Goal: Communication & Community: Participate in discussion

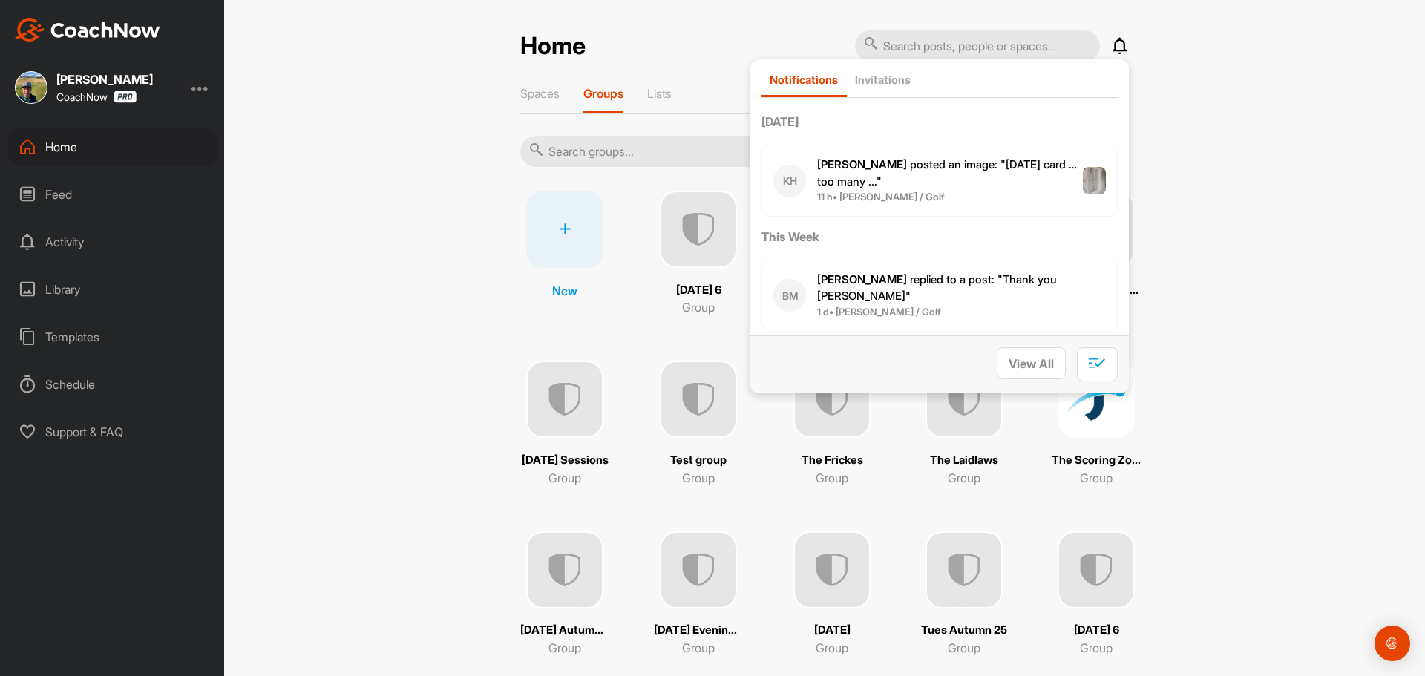
click at [1135, 27] on div "Home Notifications Invitations [DATE] KH [PERSON_NAME] posted an image : " [DAT…" at bounding box center [824, 338] width 1201 height 676
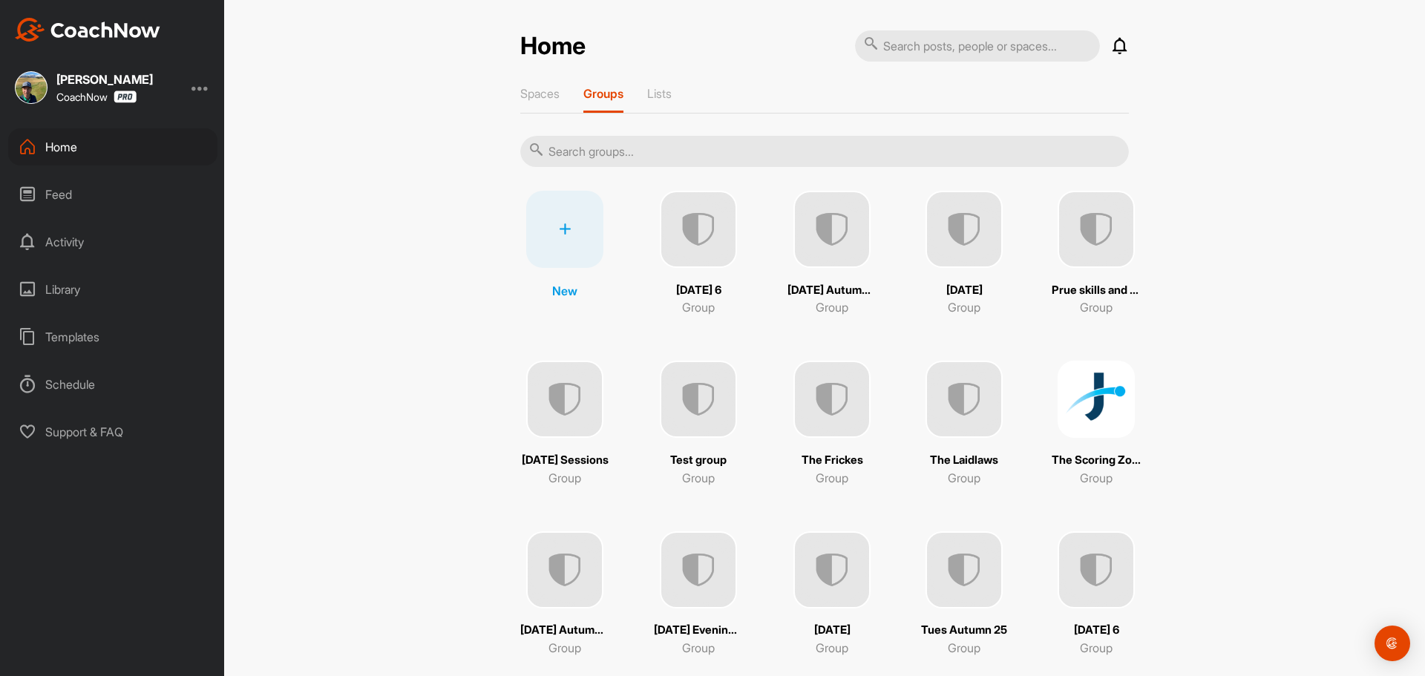
click at [1119, 44] on icon at bounding box center [1120, 46] width 18 height 18
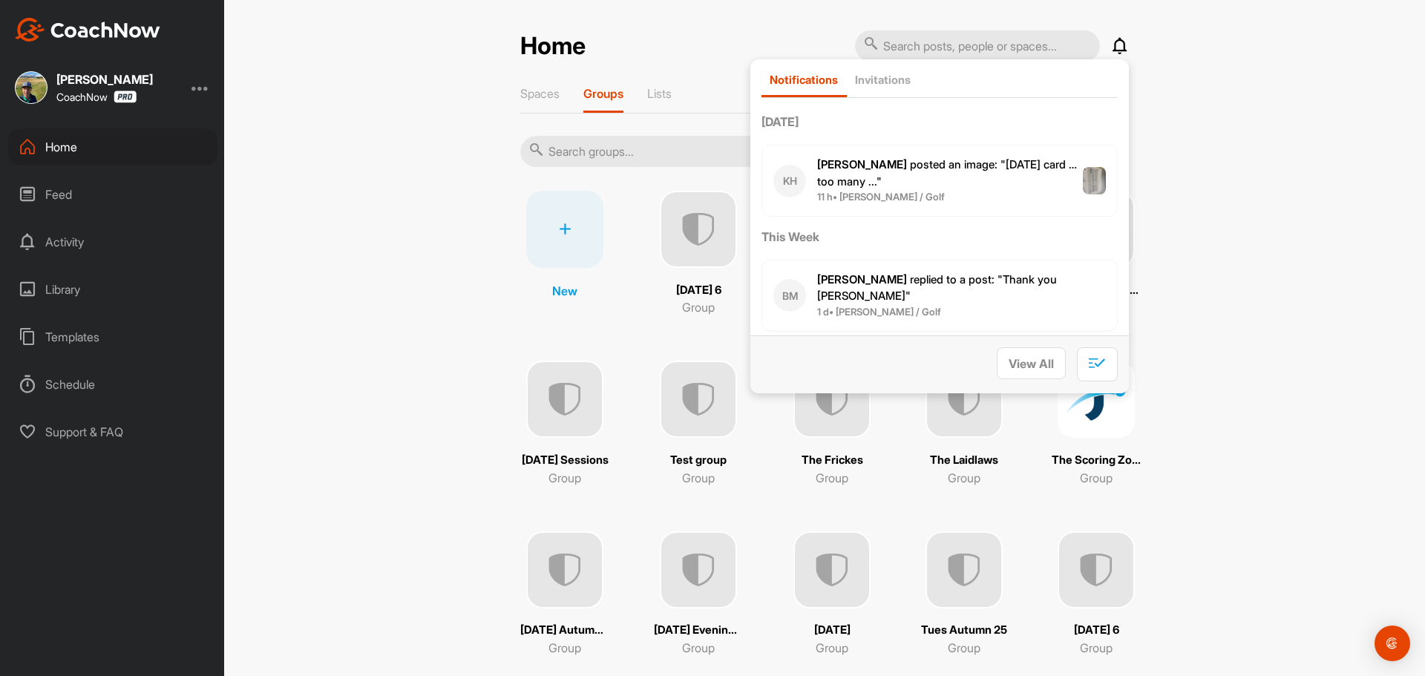
click at [868, 186] on span "[PERSON_NAME] posted an image : " [DATE] card … too many ... "" at bounding box center [947, 172] width 260 height 31
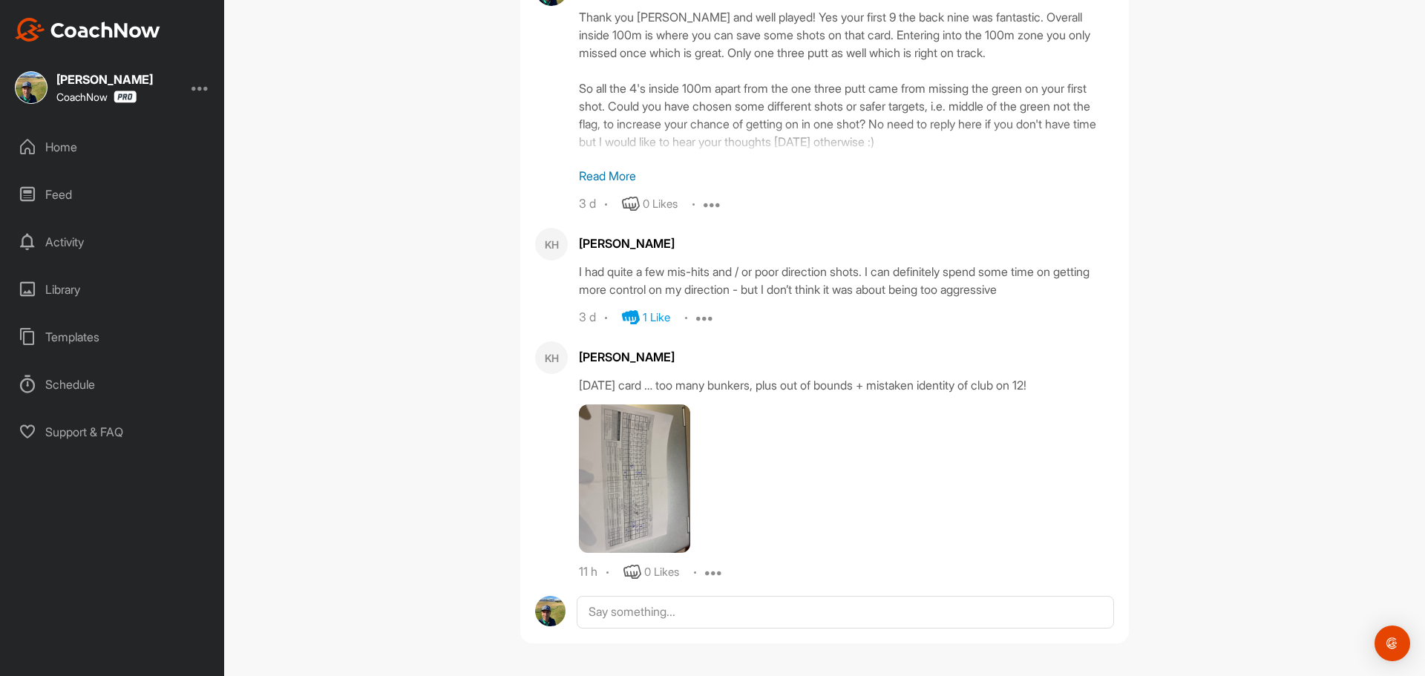
scroll to position [616, 0]
click at [628, 569] on icon at bounding box center [633, 571] width 18 height 18
click at [628, 474] on img at bounding box center [634, 477] width 111 height 148
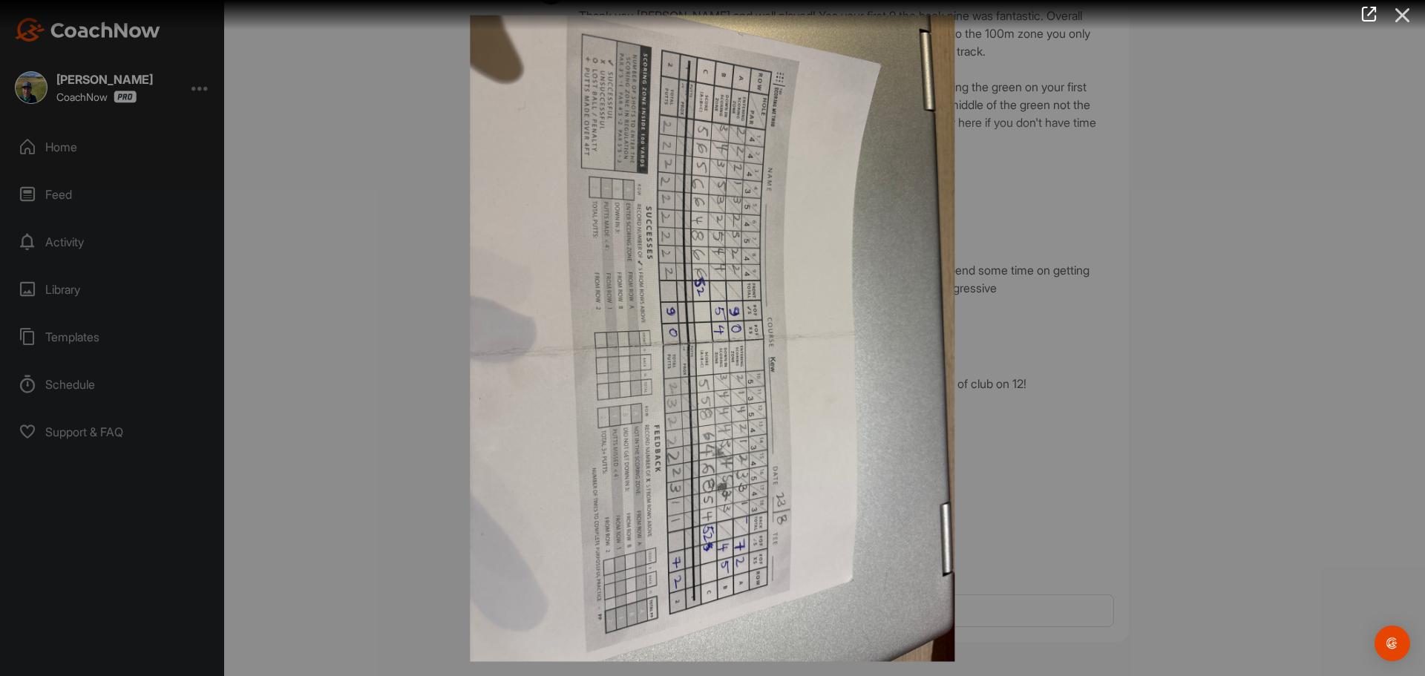
click at [1406, 20] on icon at bounding box center [1403, 14] width 34 height 27
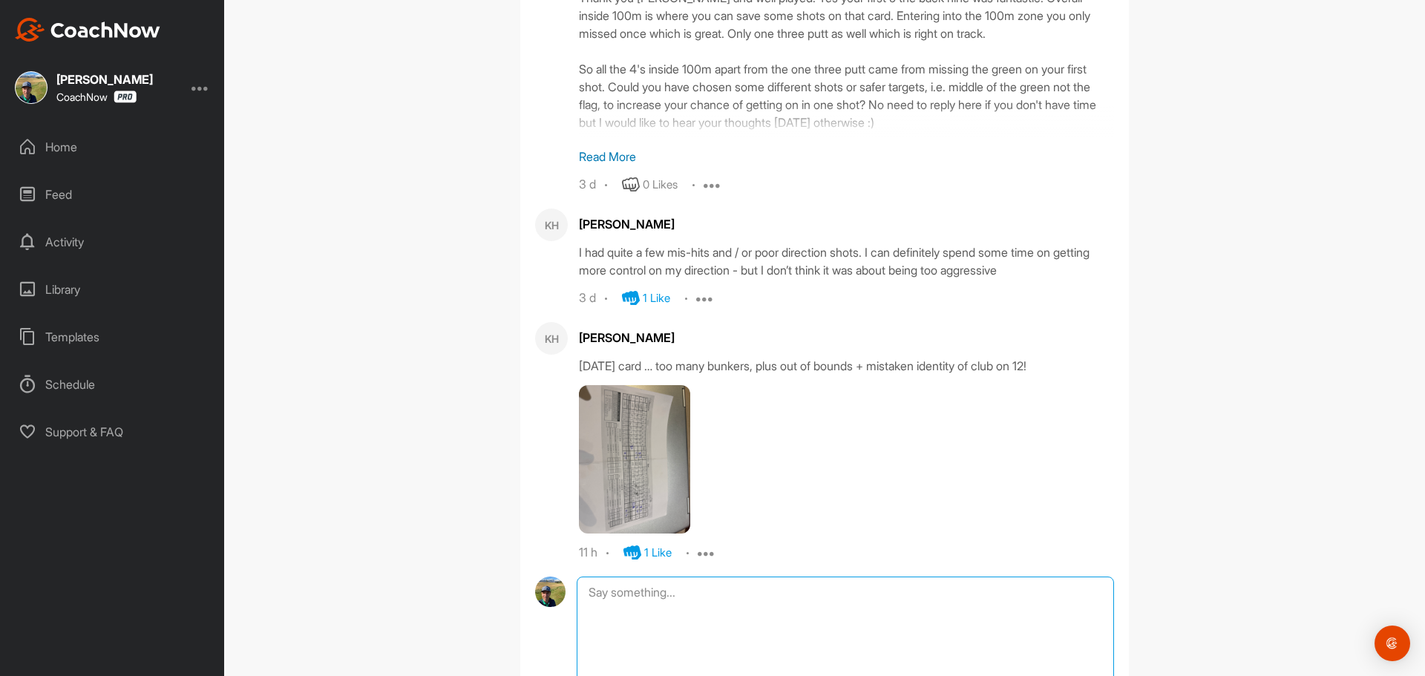
click at [640, 621] on textarea at bounding box center [845, 651] width 537 height 148
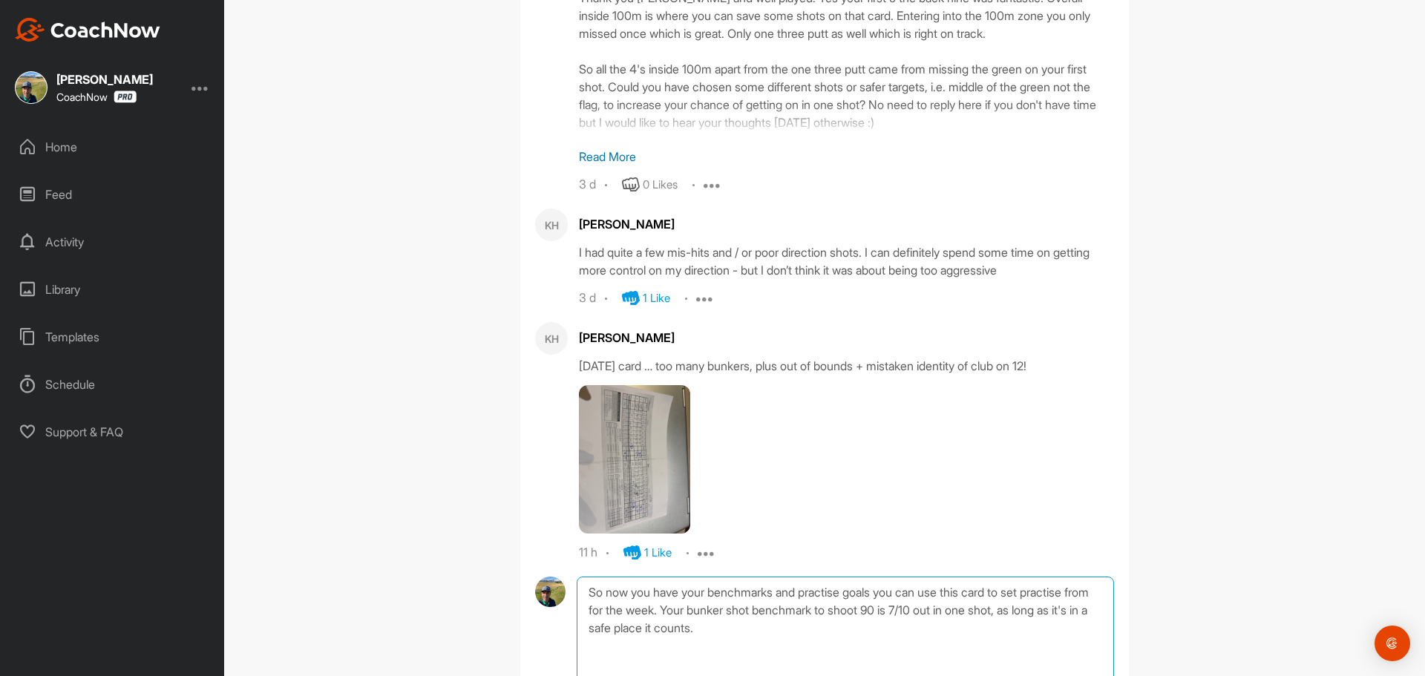
click at [609, 627] on textarea "So now you have your benchmarks and practise goals you can use this card to set…" at bounding box center [845, 651] width 537 height 148
click at [657, 630] on textarea "So now you have your benchmarks and practise goals you can use this card to set…" at bounding box center [845, 651] width 537 height 148
click at [777, 646] on textarea "So now you have your benchmarks and practise goals you can use this card to set…" at bounding box center [845, 651] width 537 height 148
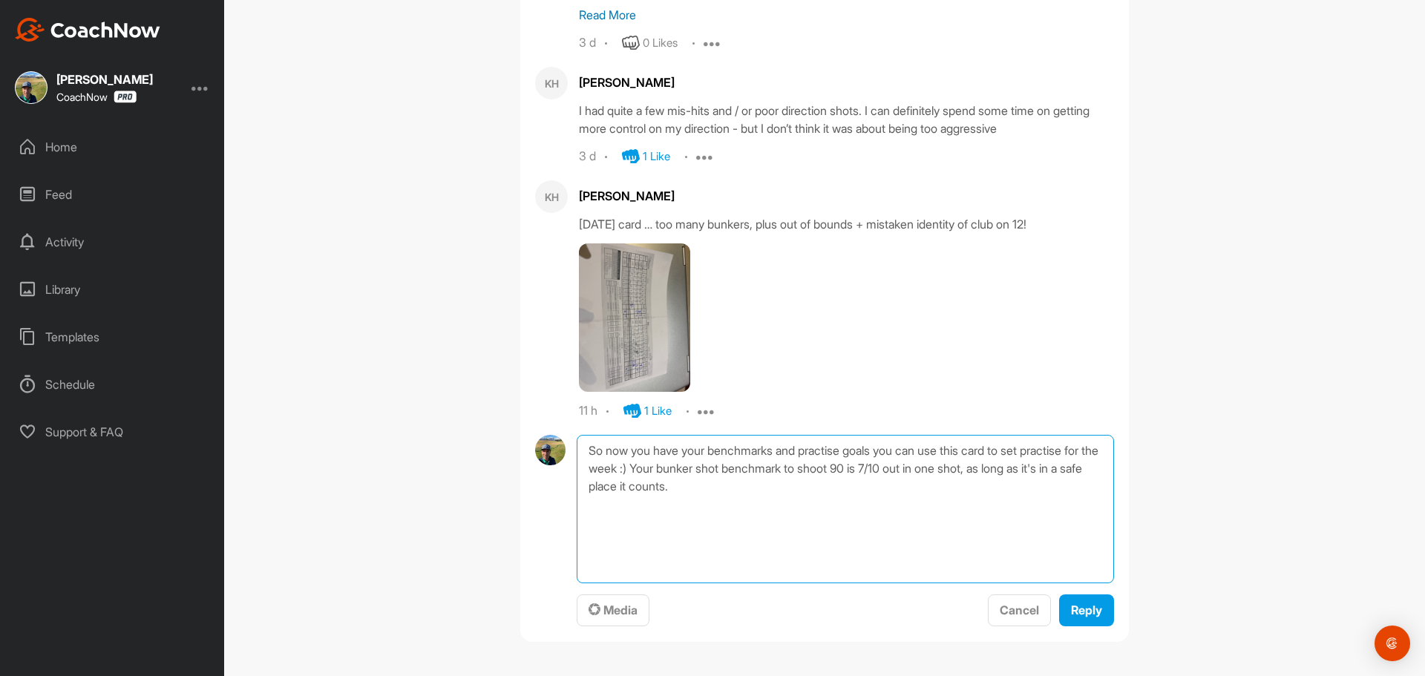
scroll to position [776, 0]
type textarea "So now you have your benchmarks and practise goals you can use this card to set…"
click at [1071, 616] on span "Reply" at bounding box center [1086, 610] width 31 height 15
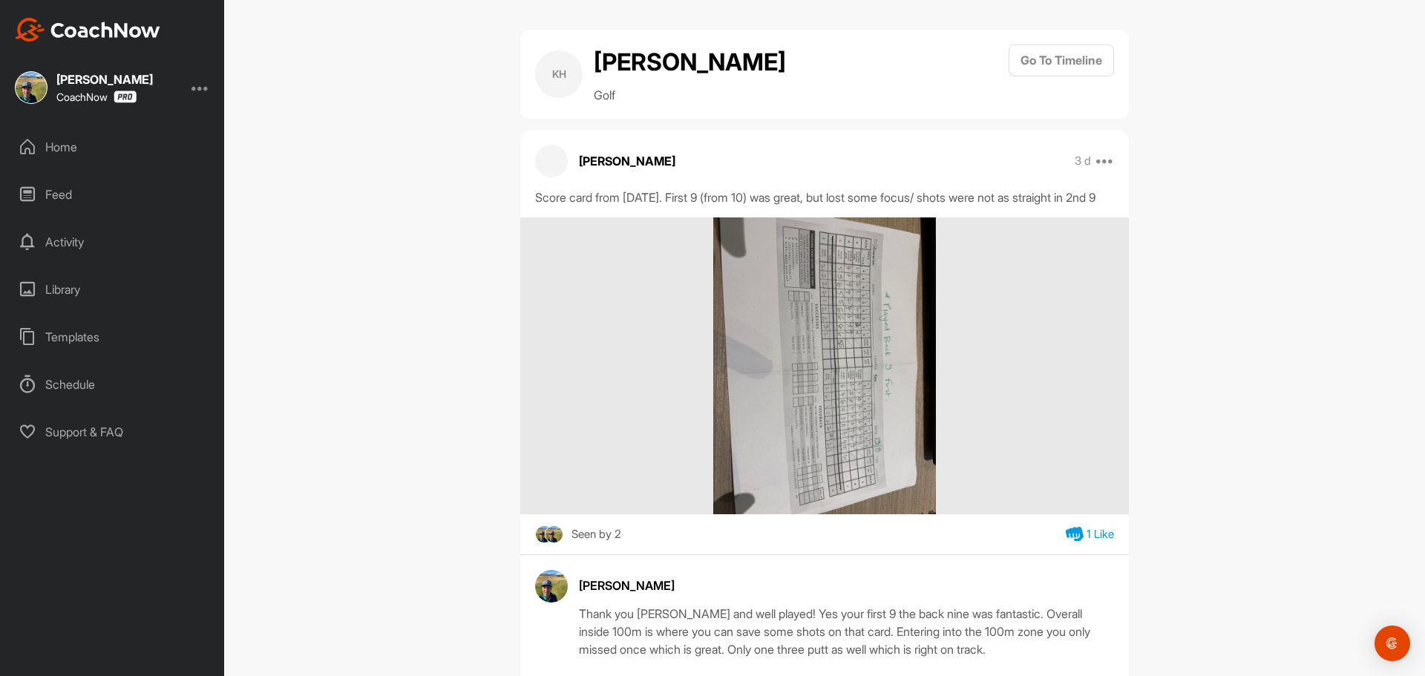
scroll to position [0, 0]
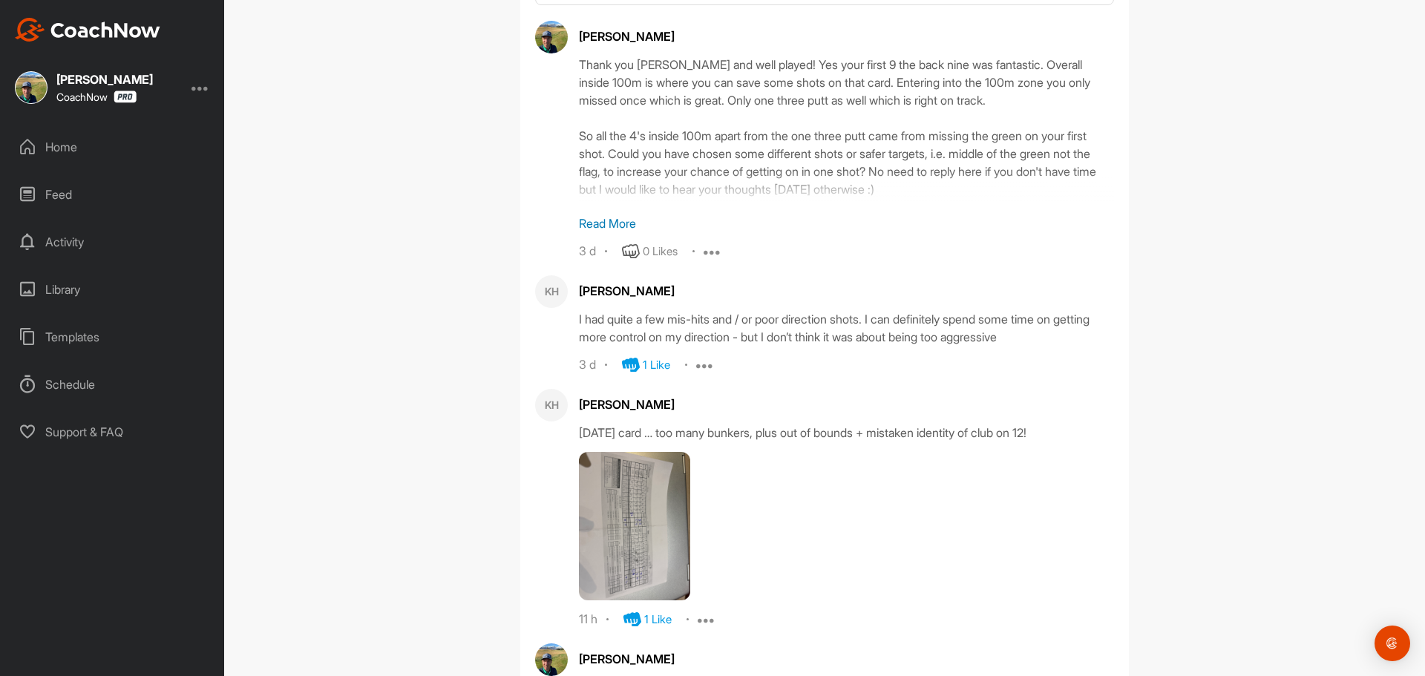
scroll to position [719, 0]
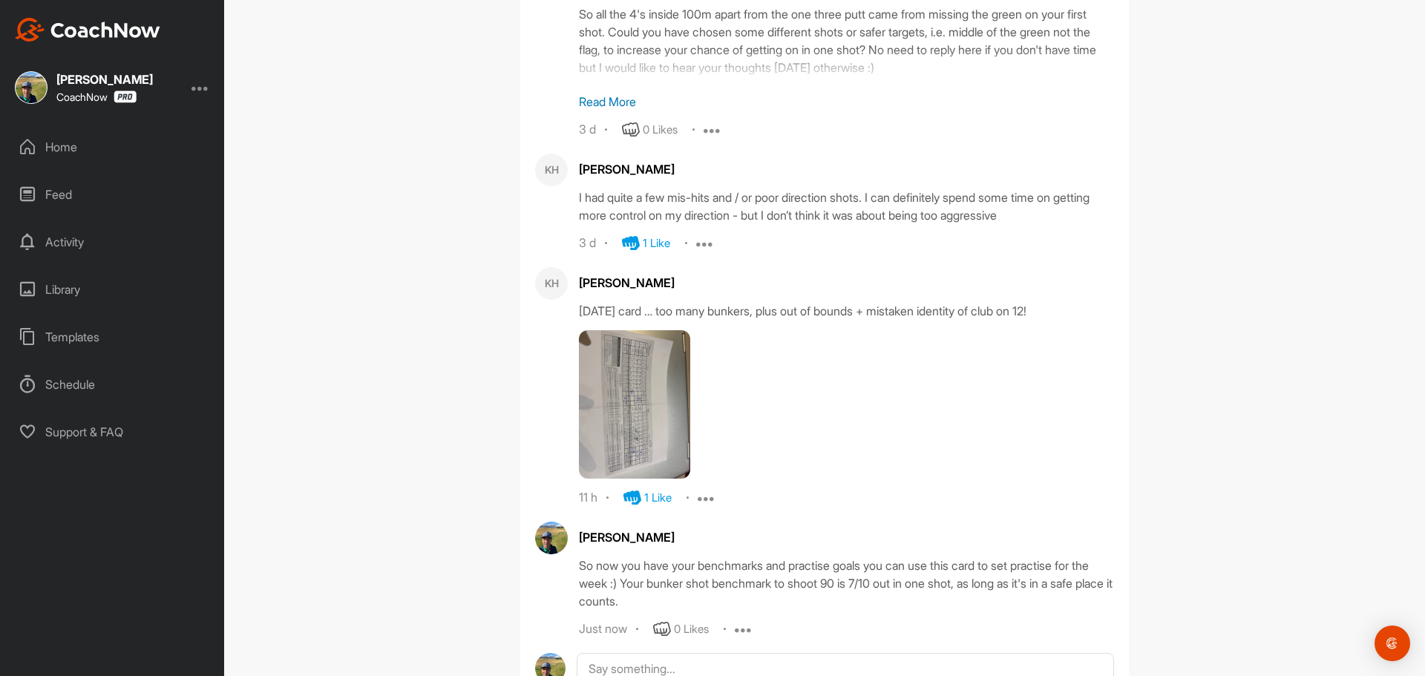
click at [69, 150] on div "Home" at bounding box center [112, 146] width 209 height 37
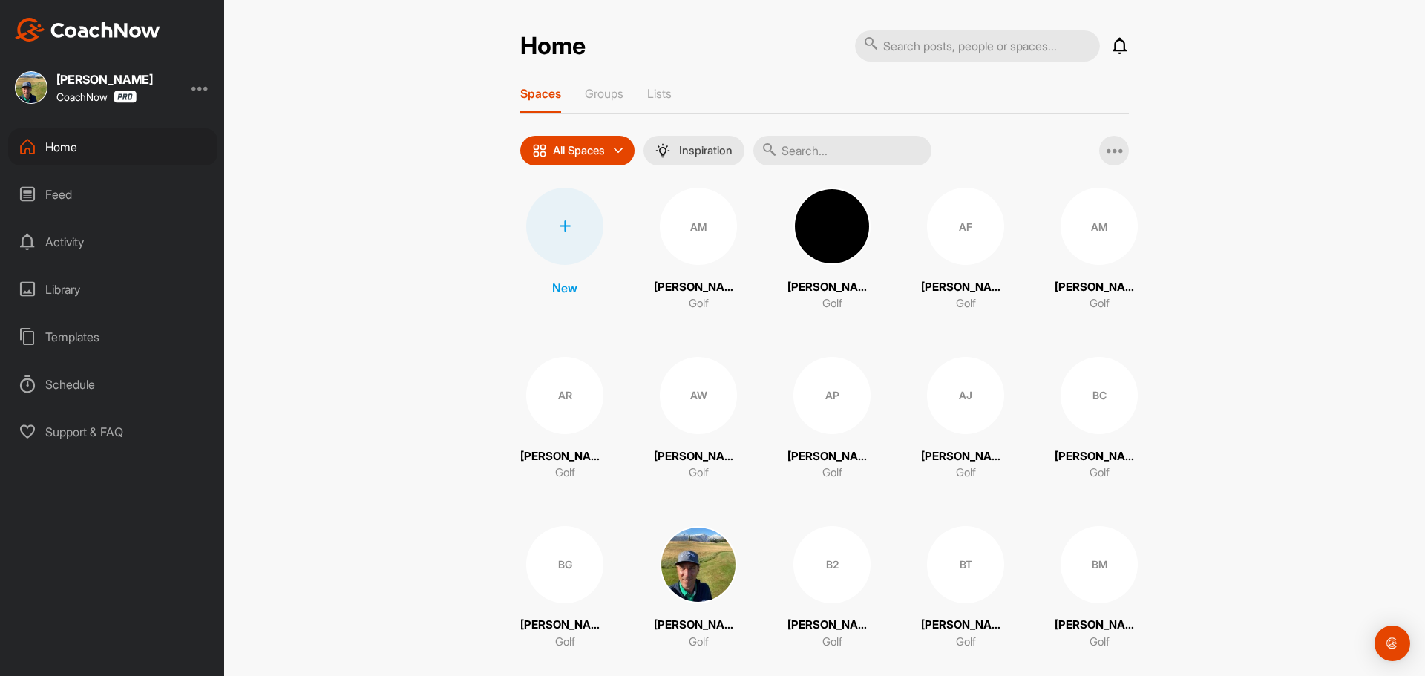
click at [56, 142] on div "Home" at bounding box center [112, 146] width 209 height 37
click at [62, 238] on div "Activity" at bounding box center [112, 241] width 209 height 37
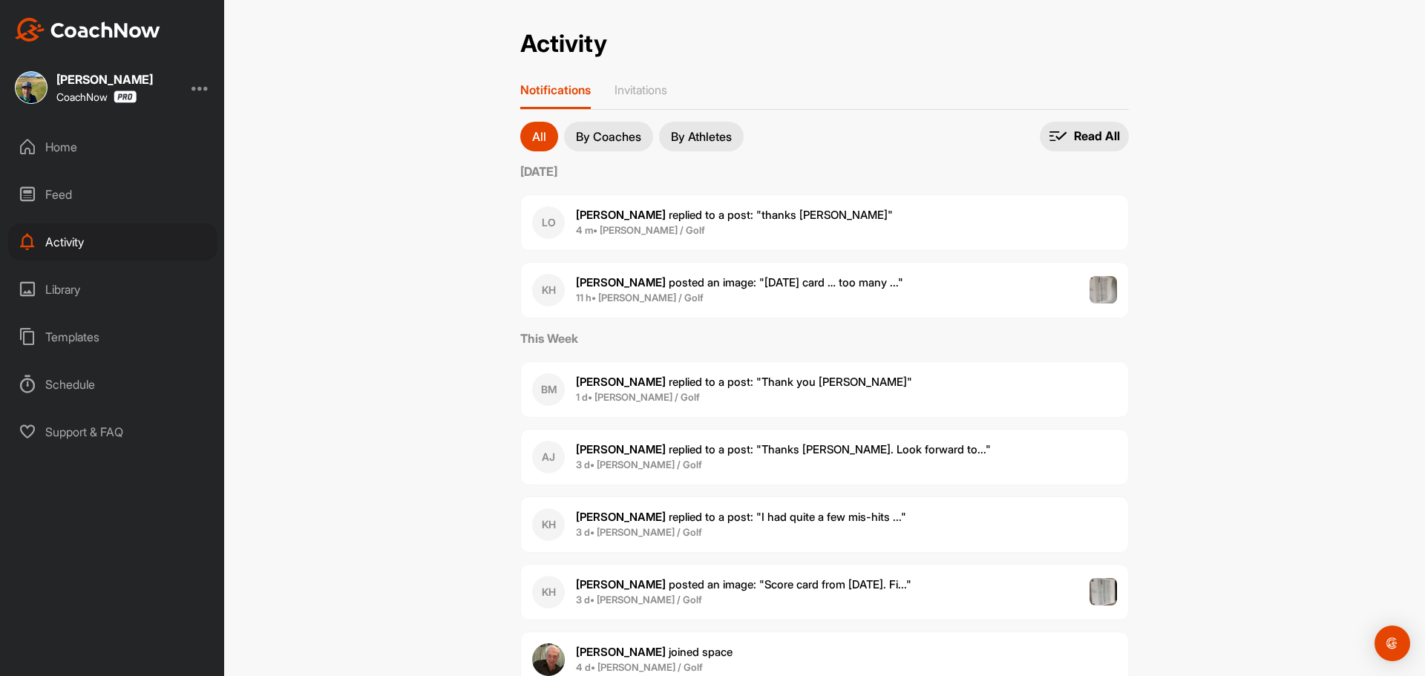
click at [83, 150] on div "Home" at bounding box center [112, 146] width 209 height 37
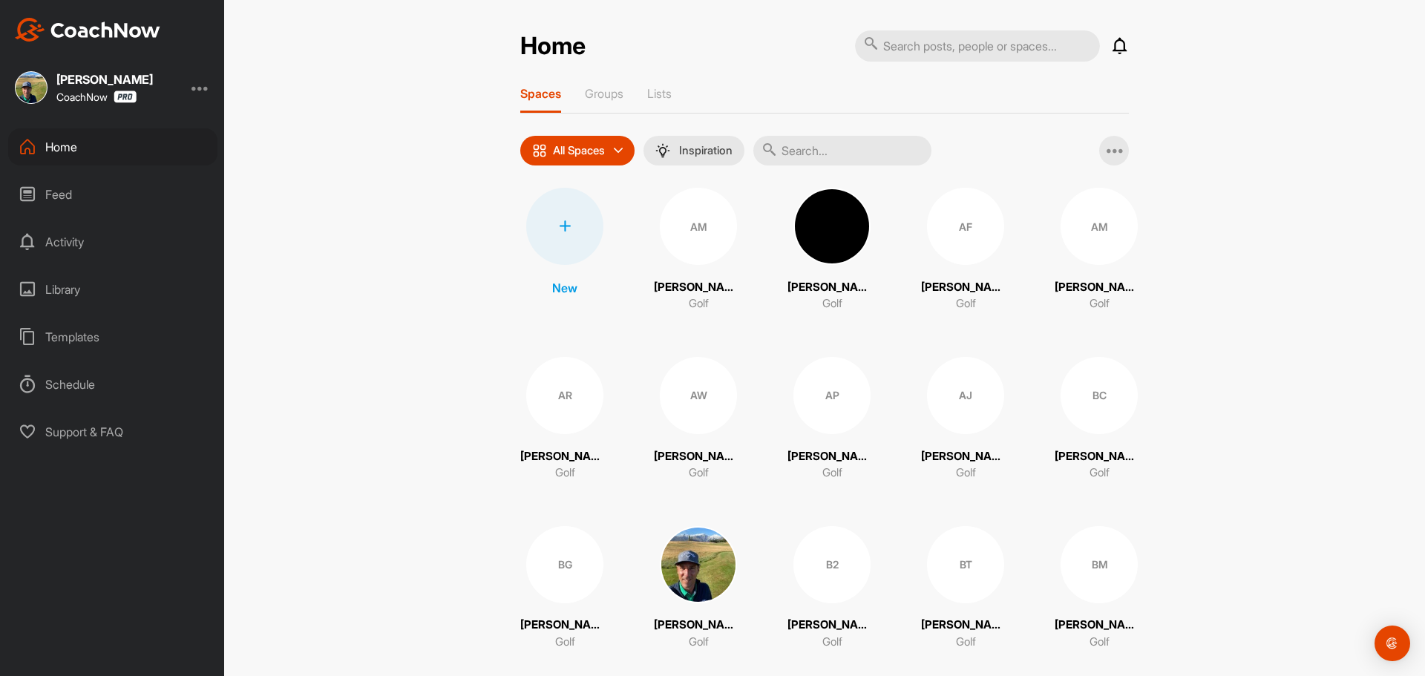
click at [971, 34] on input "text" at bounding box center [977, 45] width 245 height 31
click at [805, 151] on input "text" at bounding box center [842, 151] width 178 height 30
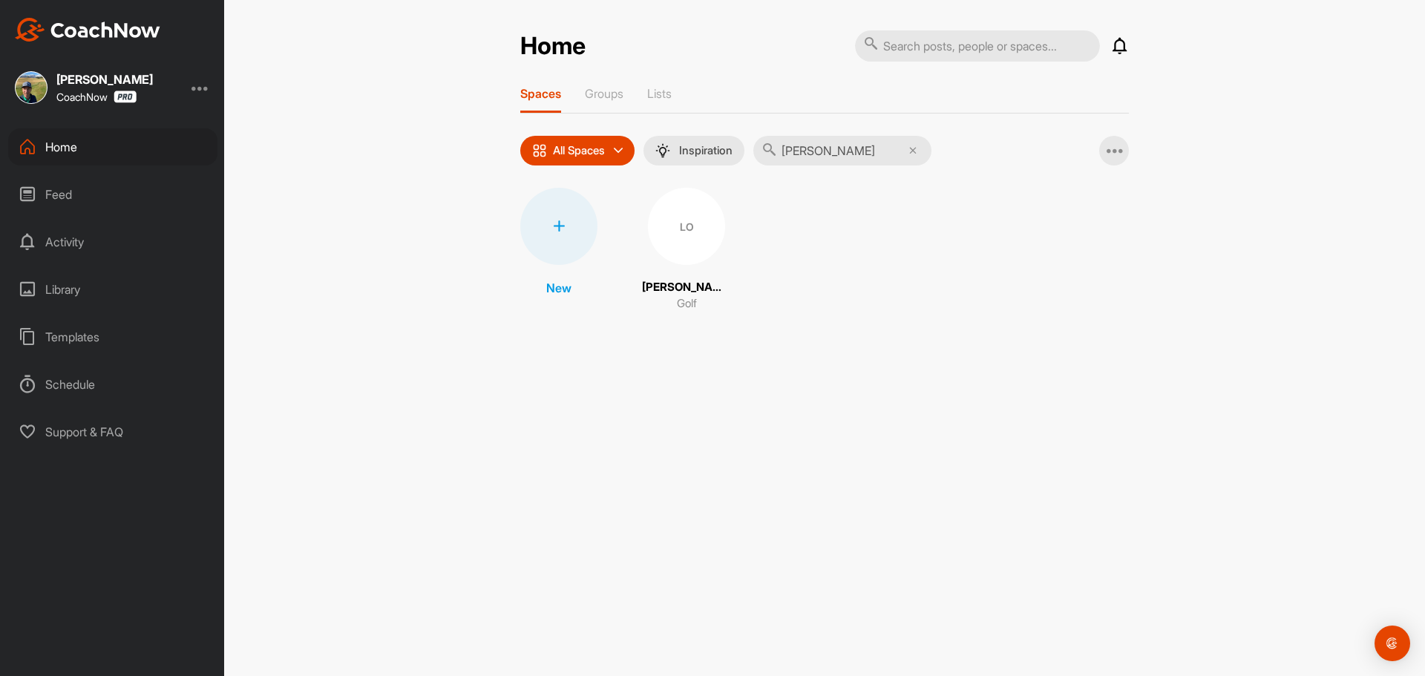
type input "lesle"
click at [663, 232] on div "LO" at bounding box center [686, 226] width 77 height 77
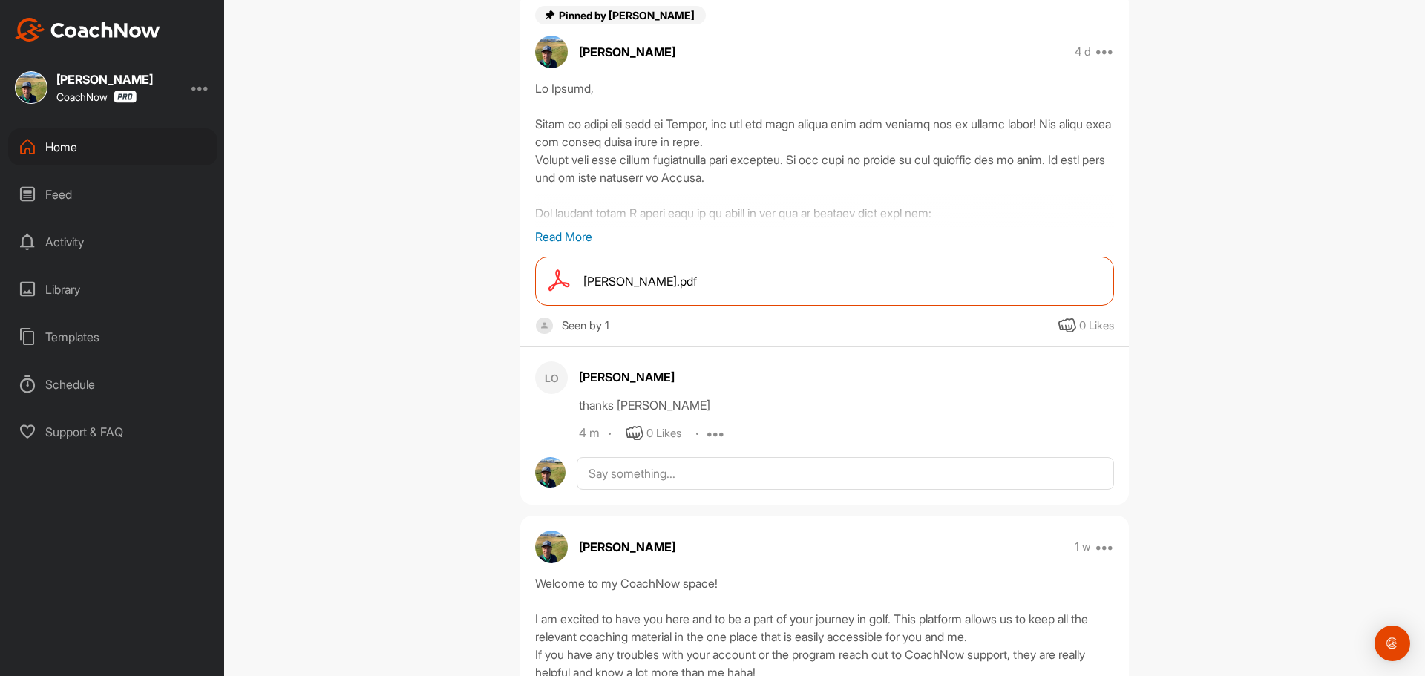
scroll to position [245, 0]
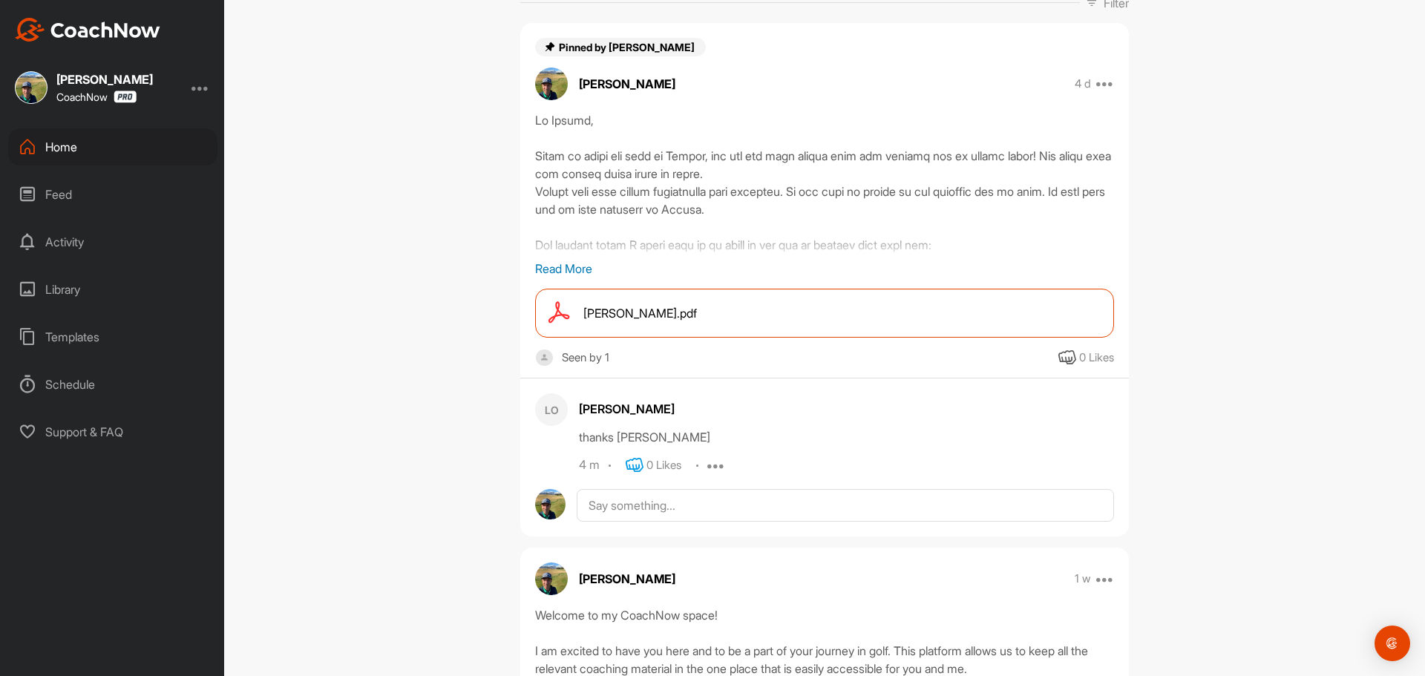
click at [632, 462] on icon at bounding box center [635, 466] width 18 height 18
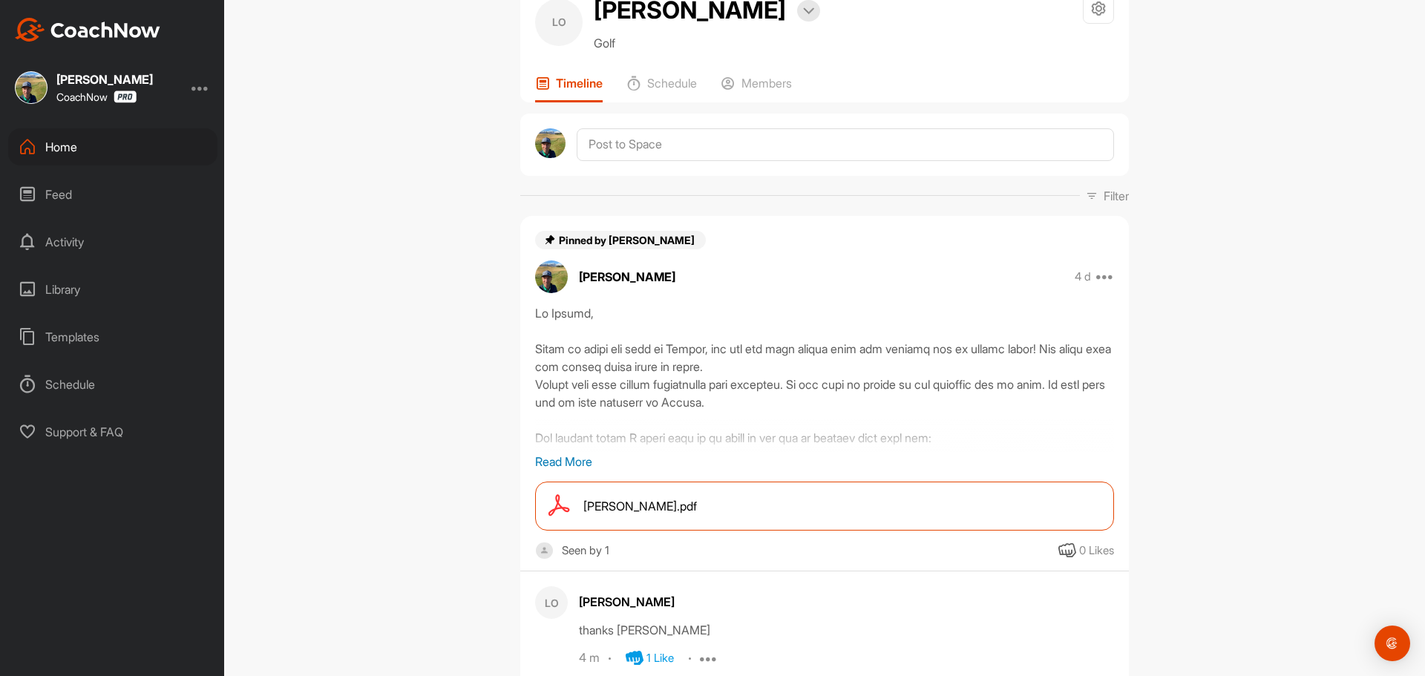
scroll to position [0, 0]
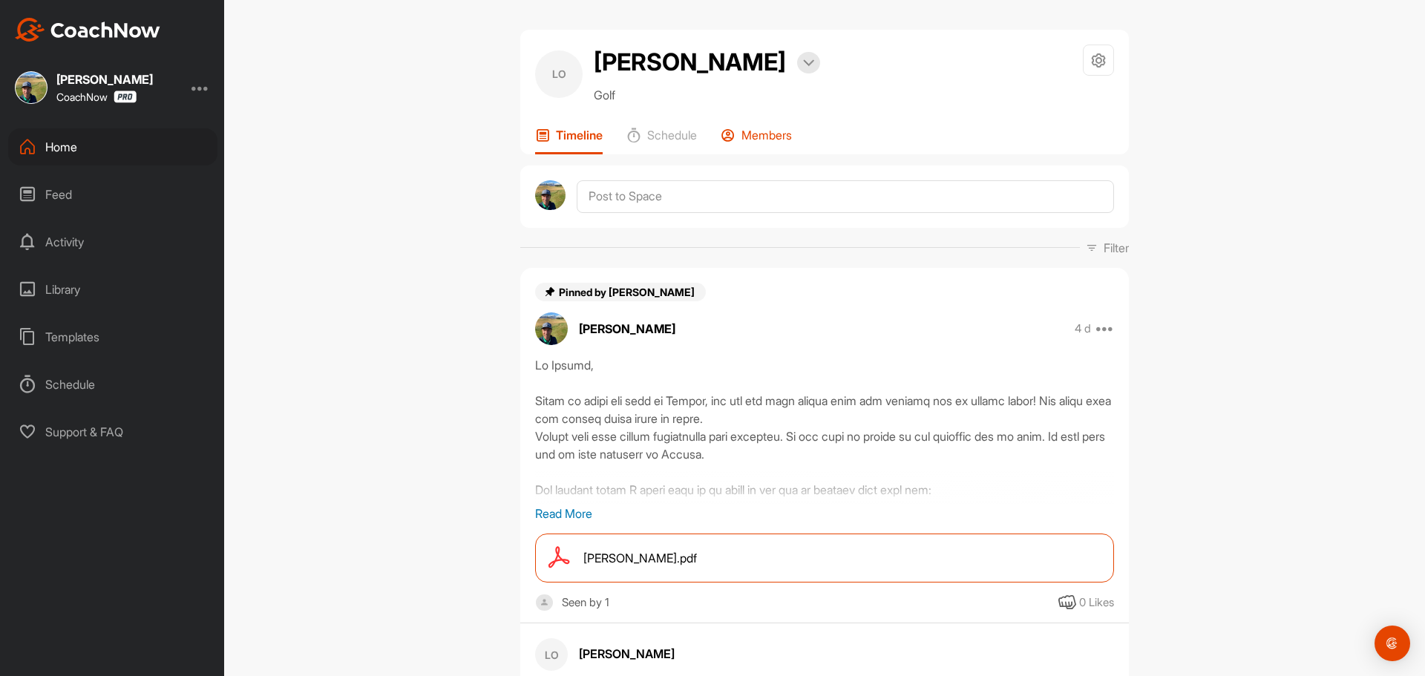
click at [743, 150] on div "Members" at bounding box center [756, 141] width 71 height 27
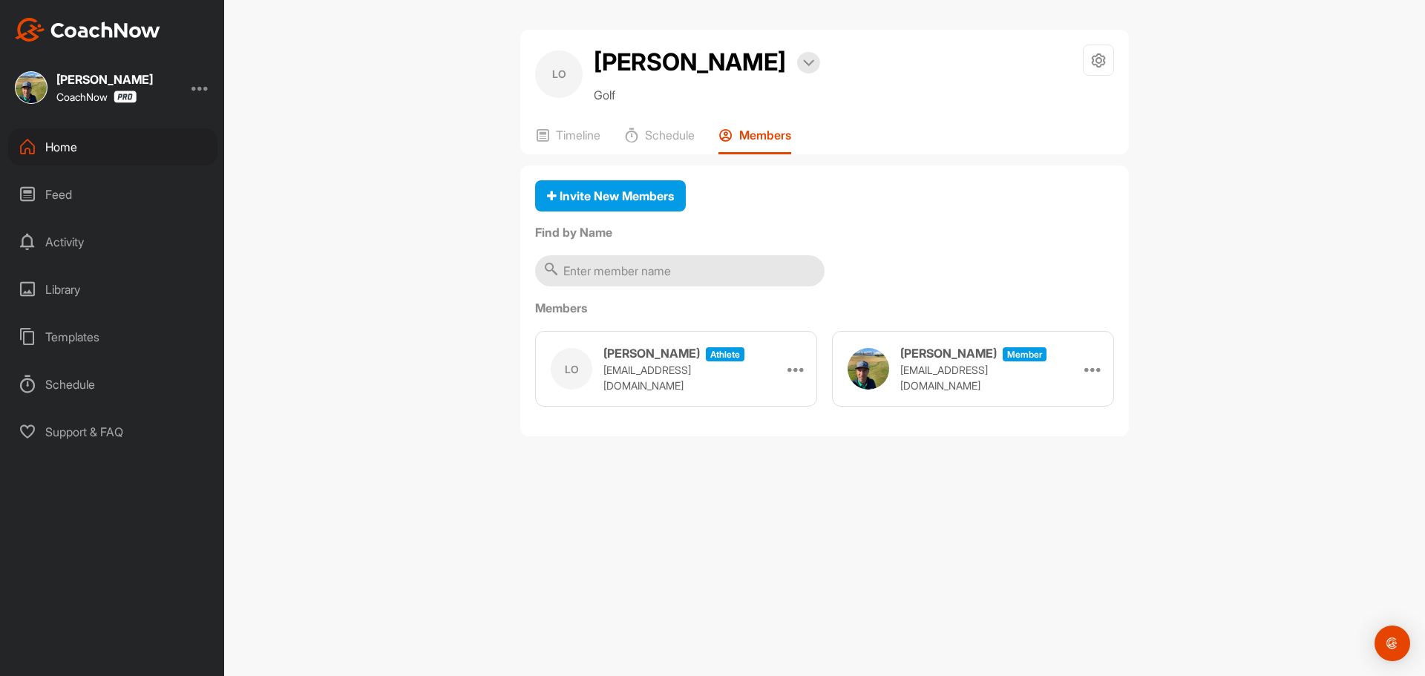
click at [79, 150] on div "Home" at bounding box center [112, 146] width 209 height 37
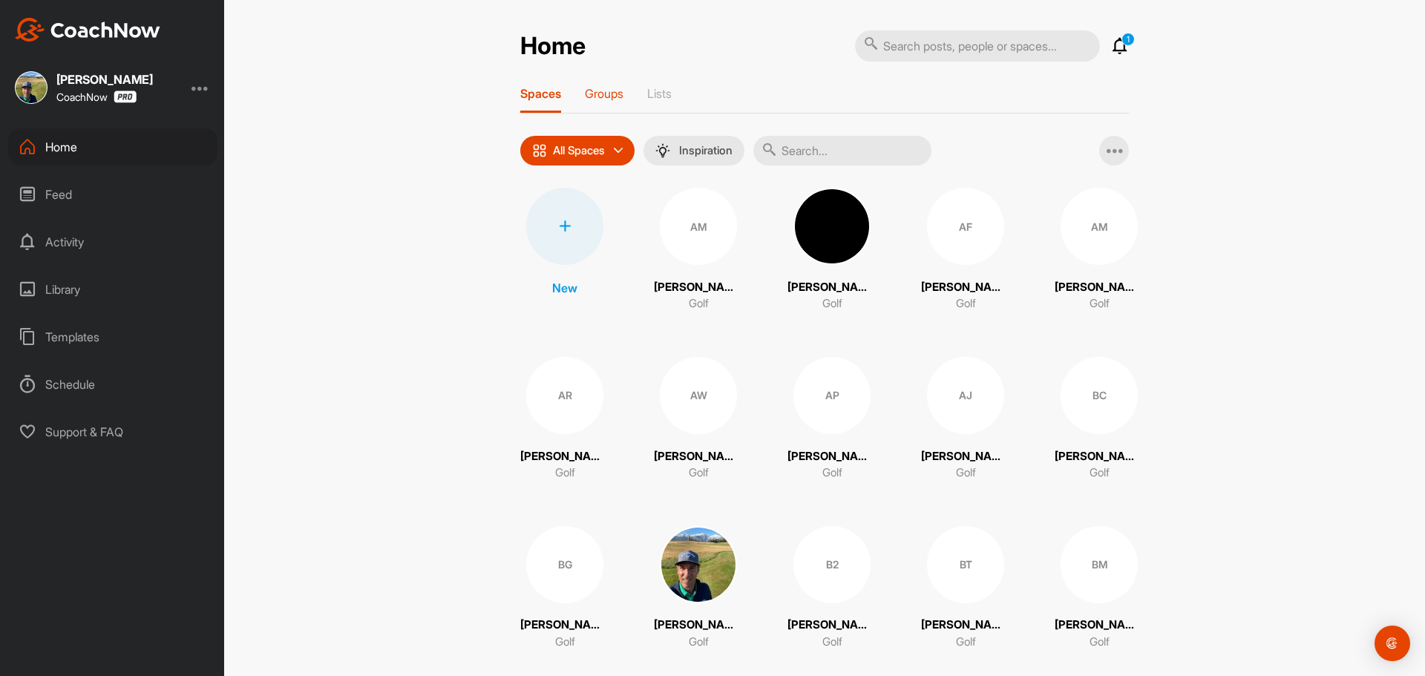
click at [612, 102] on div "Groups" at bounding box center [604, 99] width 39 height 27
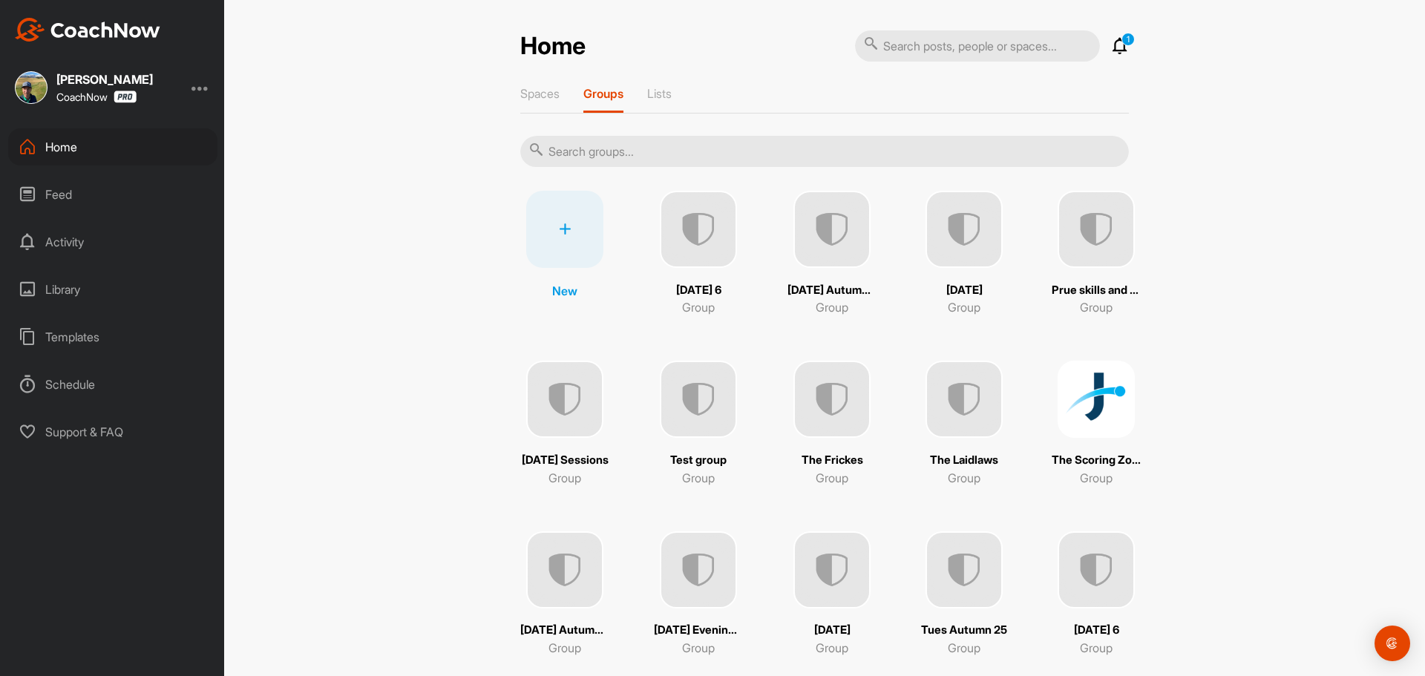
click at [1123, 42] on p "1" at bounding box center [1128, 39] width 13 height 13
click at [1111, 46] on icon at bounding box center [1120, 46] width 18 height 18
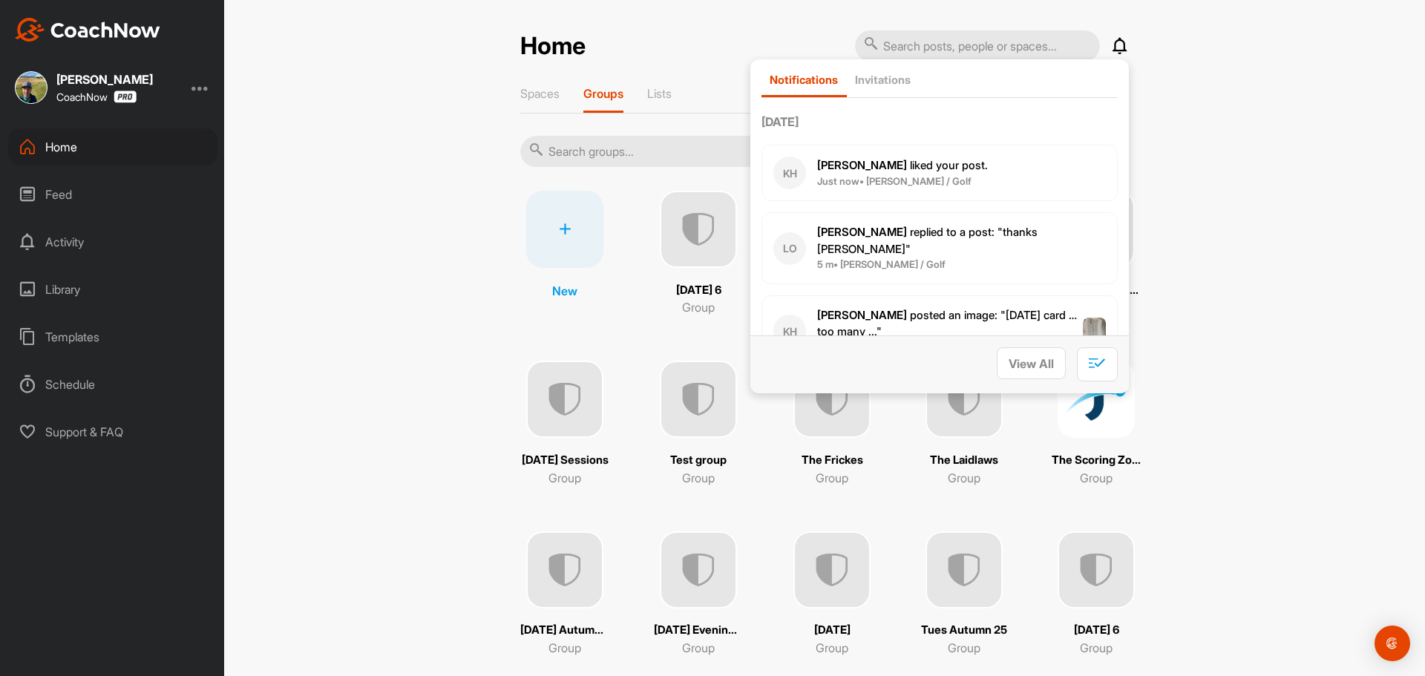
click at [1111, 46] on icon at bounding box center [1120, 46] width 18 height 18
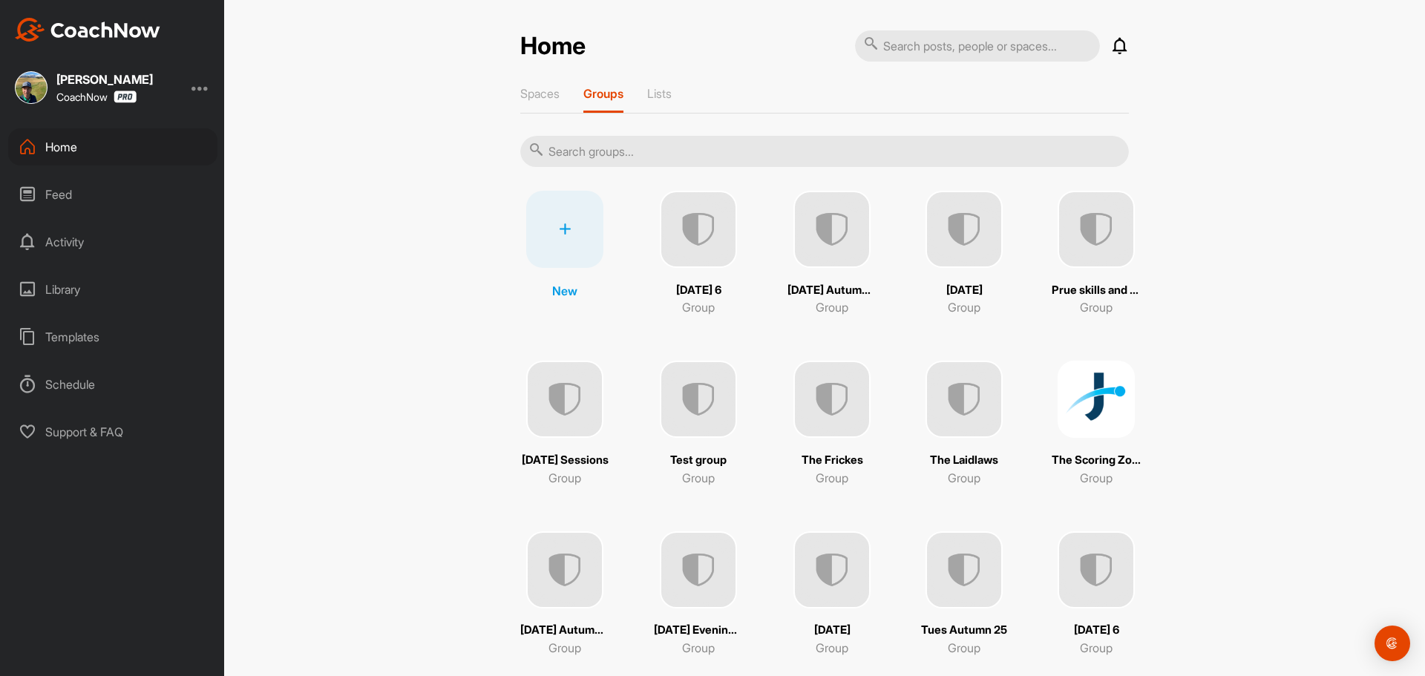
click at [701, 245] on img at bounding box center [698, 229] width 77 height 77
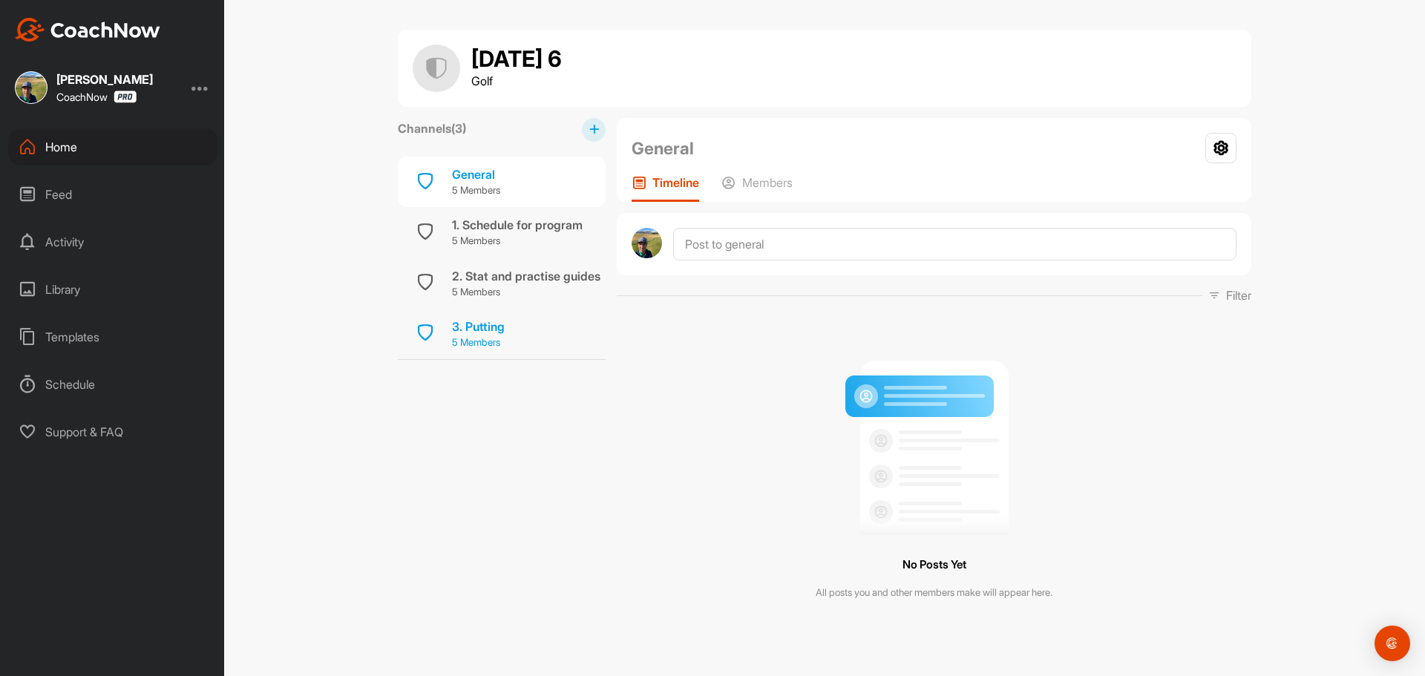
click at [476, 330] on div "3. Putting" at bounding box center [478, 327] width 53 height 18
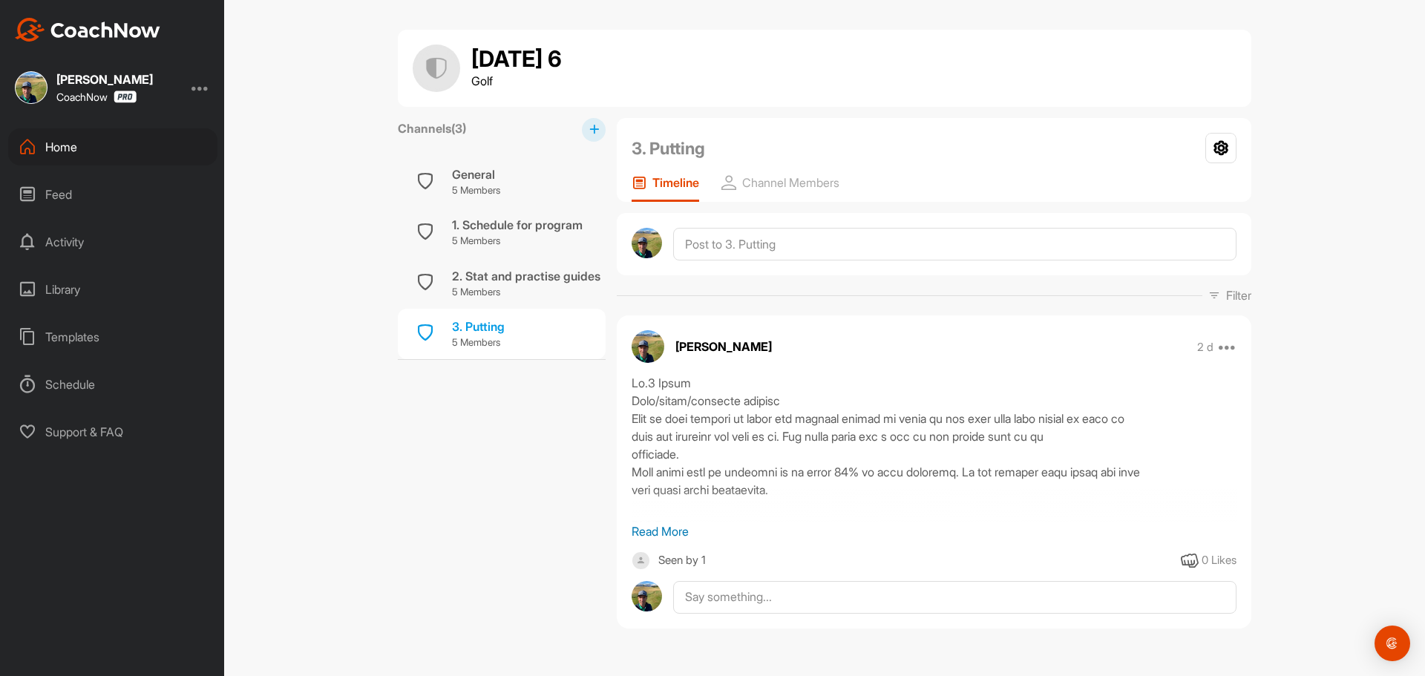
click at [655, 530] on p "Read More" at bounding box center [934, 532] width 605 height 18
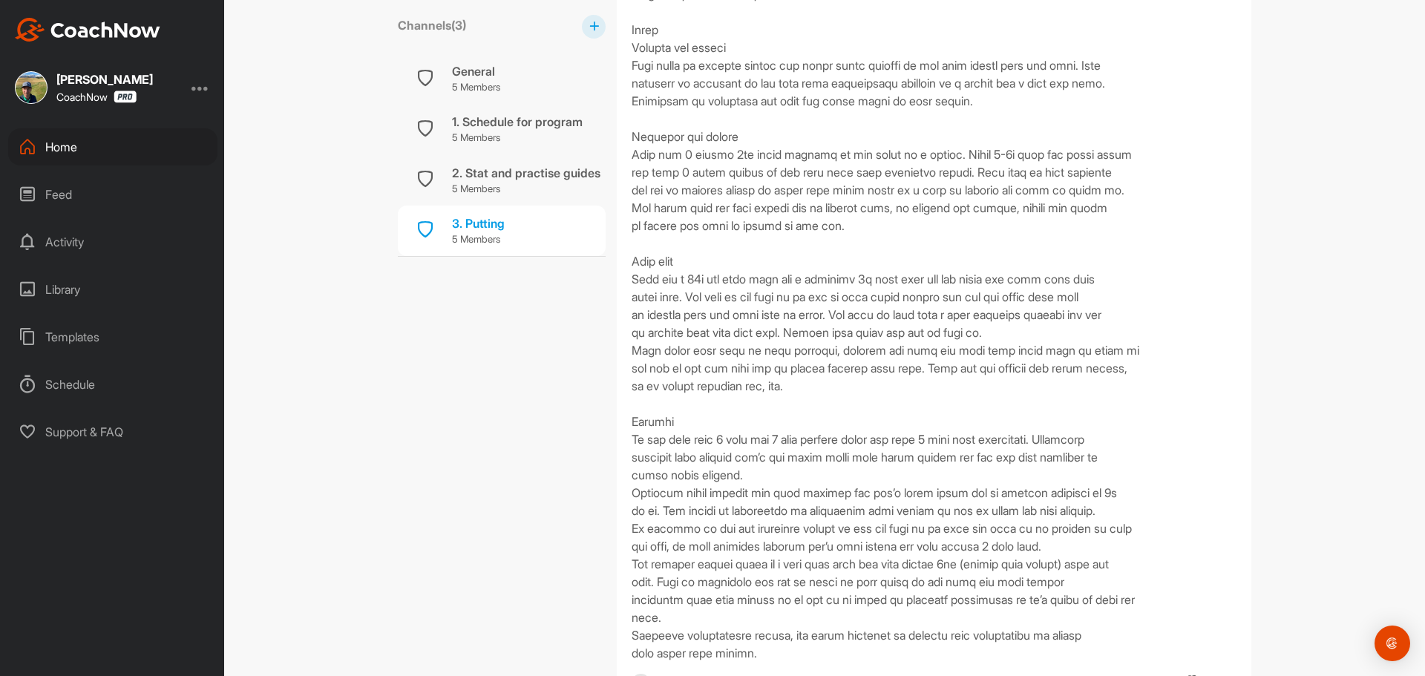
scroll to position [1969, 0]
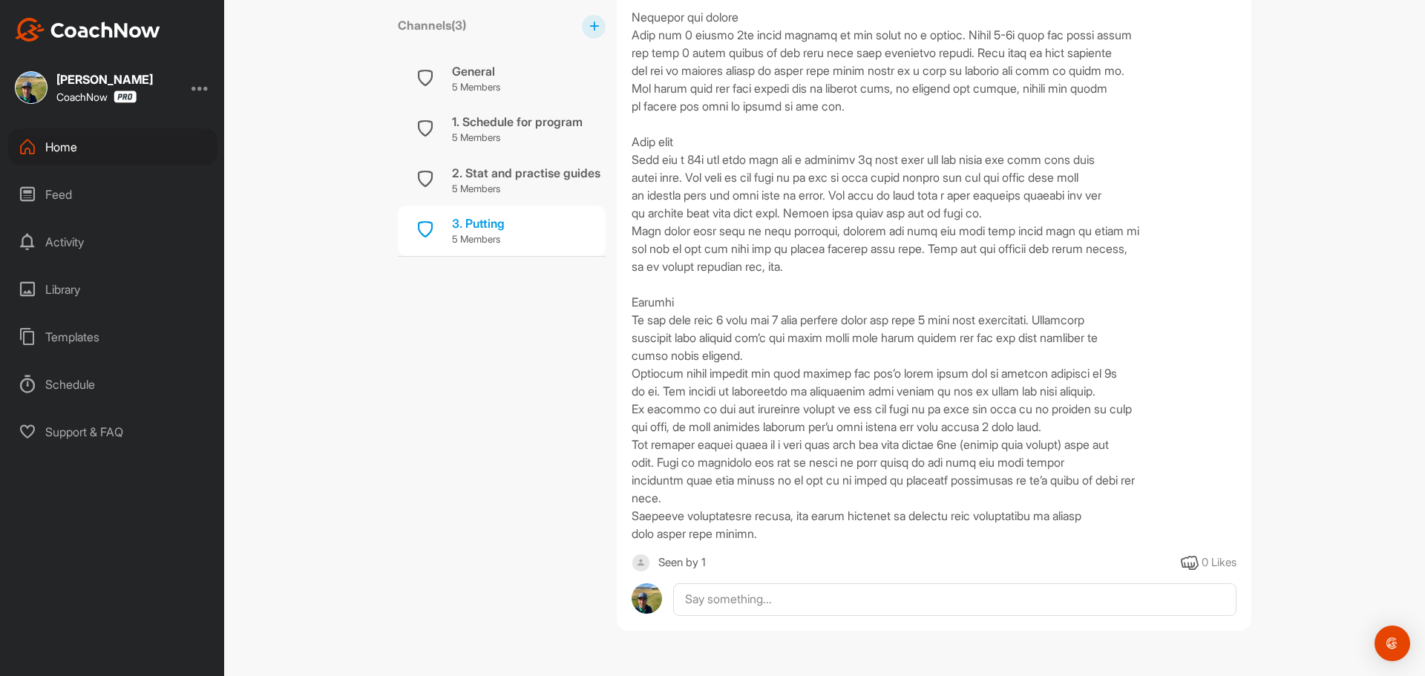
click at [666, 563] on div "Seen by 1" at bounding box center [682, 563] width 48 height 19
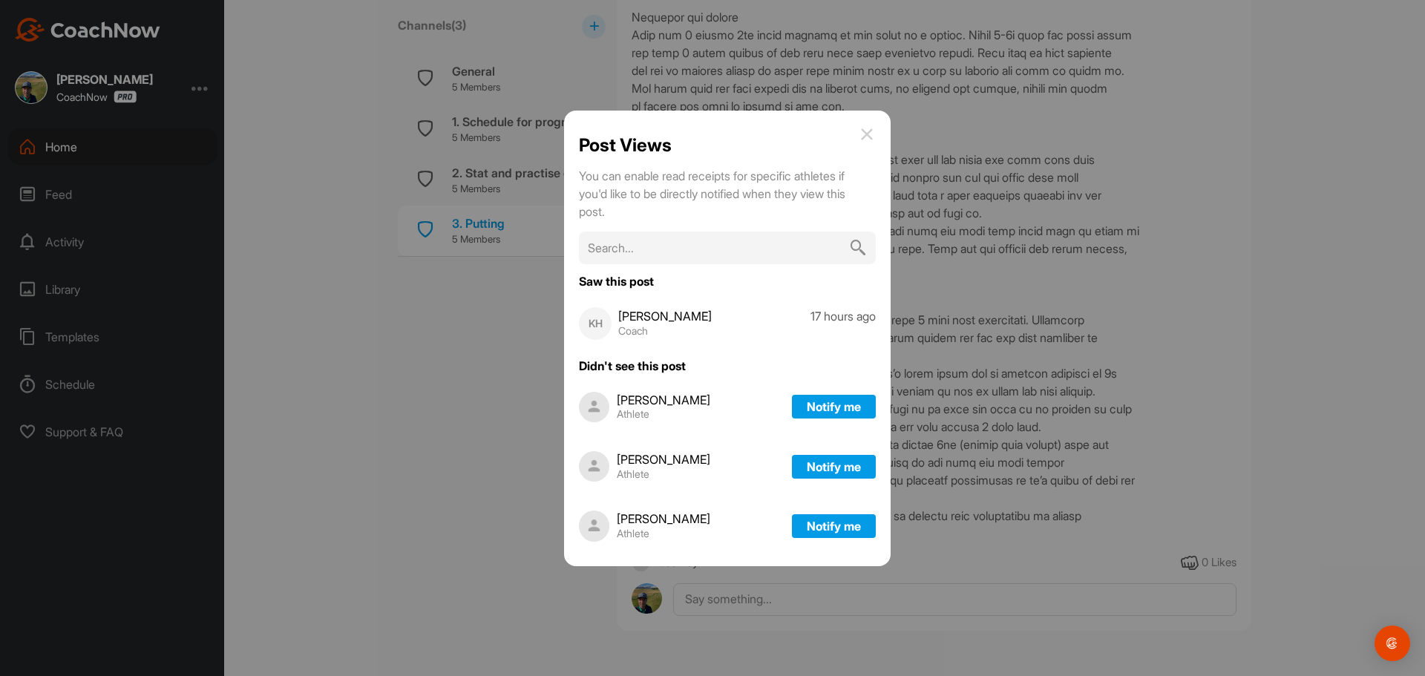
click at [868, 133] on img at bounding box center [867, 134] width 18 height 18
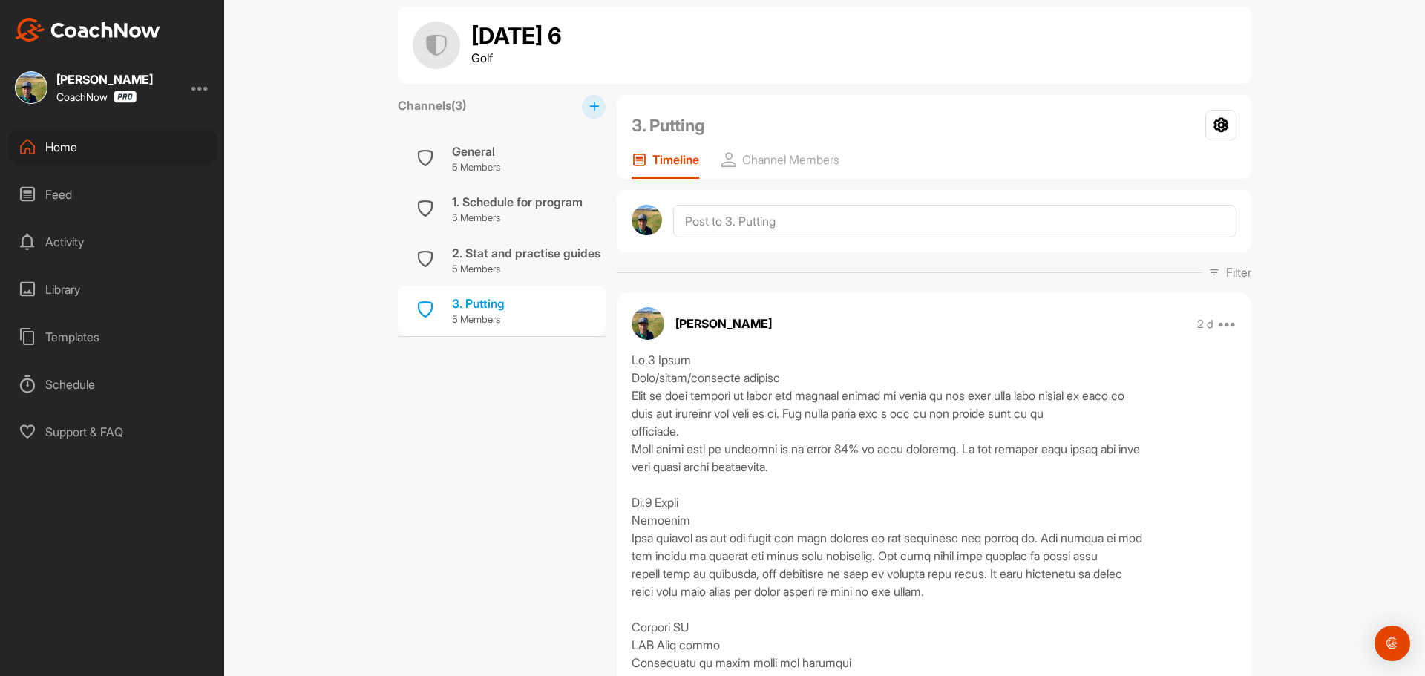
scroll to position [0, 0]
